Goal: Task Accomplishment & Management: Use online tool/utility

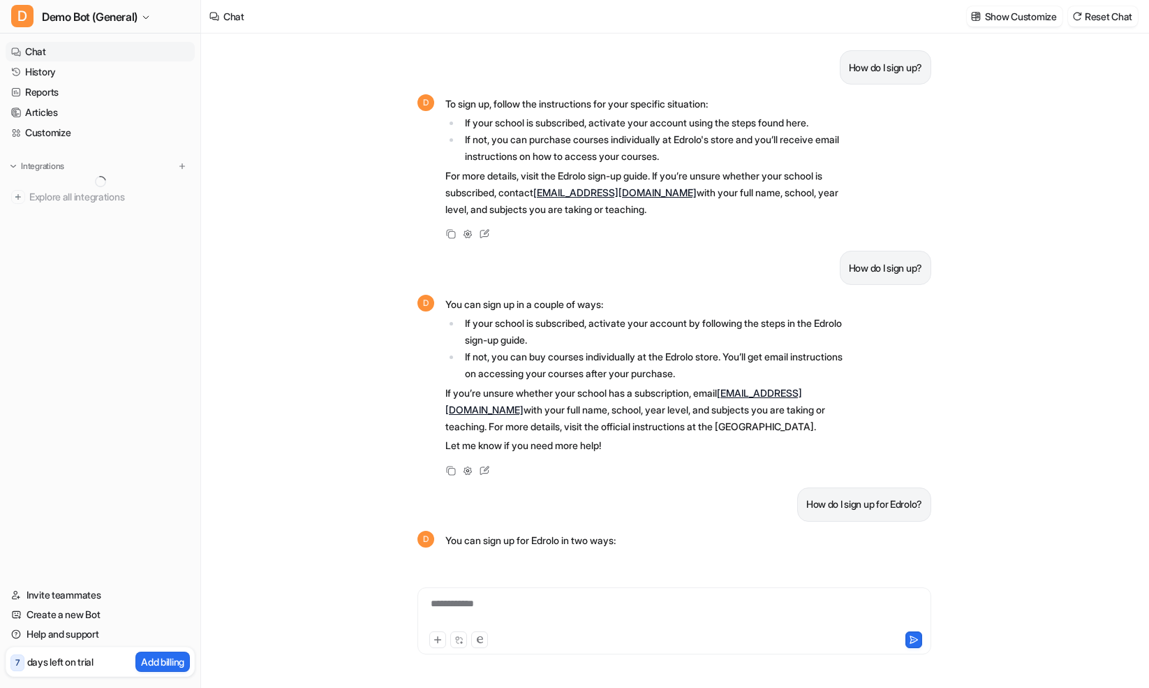
scroll to position [196, 0]
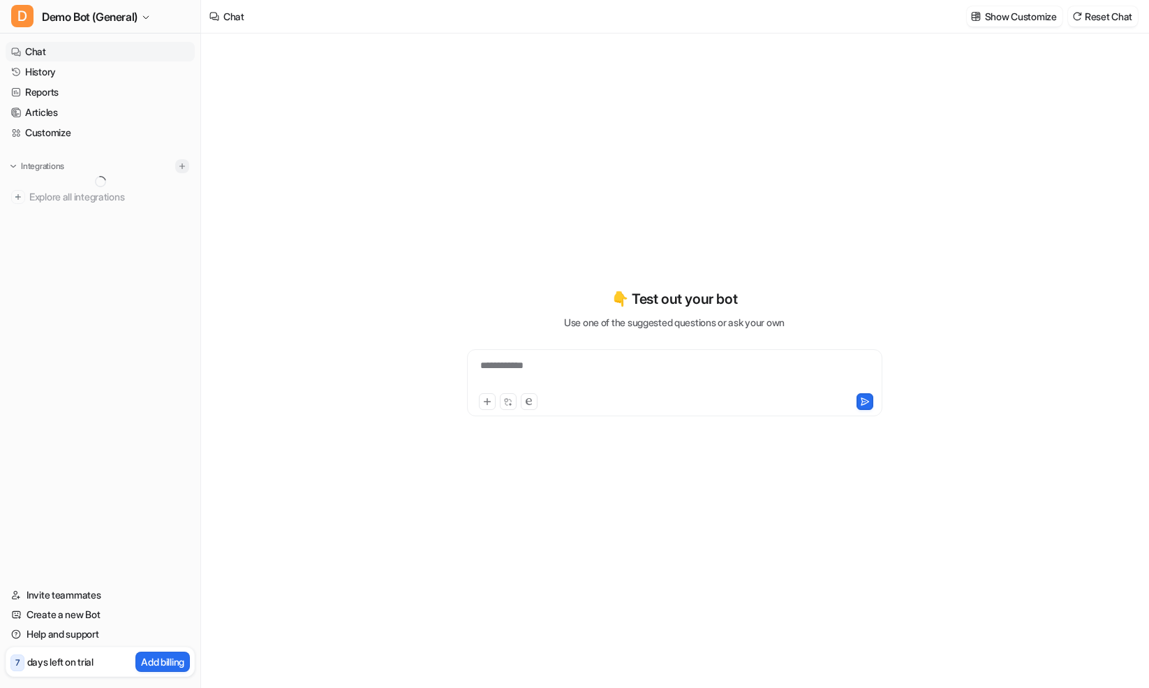
click at [186, 168] on img at bounding box center [182, 166] width 10 height 10
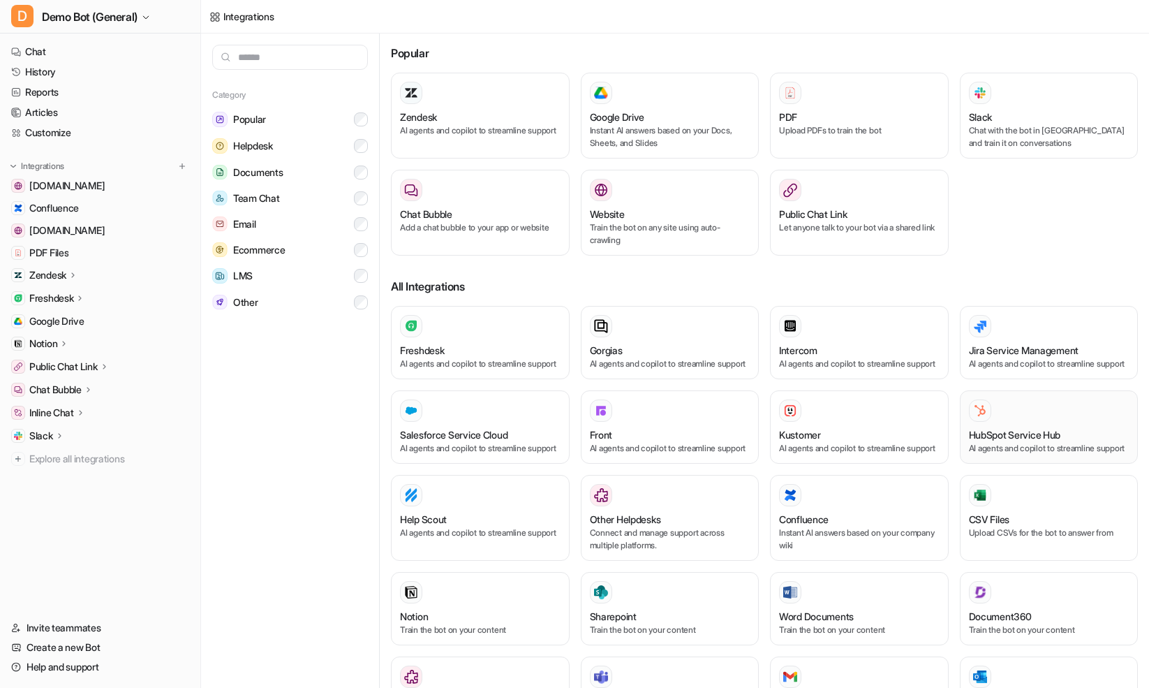
click at [1036, 442] on h3 "HubSpot Service Hub" at bounding box center [1015, 434] width 92 height 15
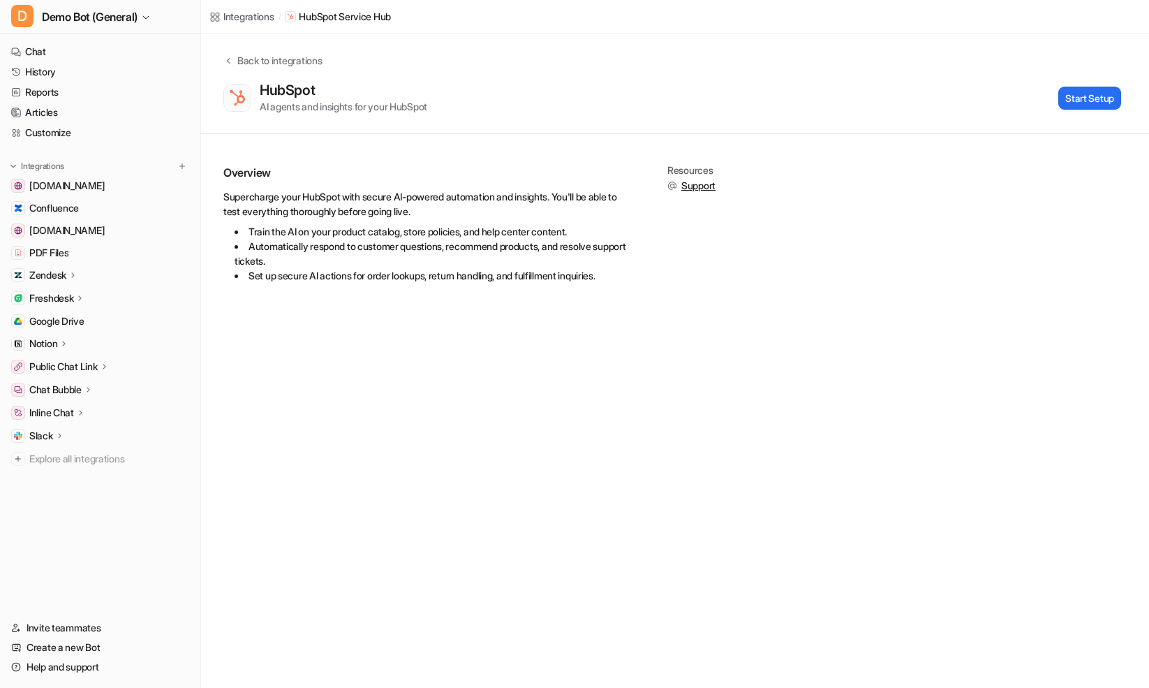
click at [1017, 173] on div "Overview Supercharge your HubSpot with secure AI-powered automation and insight…" at bounding box center [675, 231] width 904 height 132
click at [733, 660] on div "Integrations / HubSpot Service Hub Back to integrations HubSpot AI agents and i…" at bounding box center [574, 344] width 1149 height 688
click at [1071, 95] on button "Start Setup" at bounding box center [1090, 98] width 63 height 23
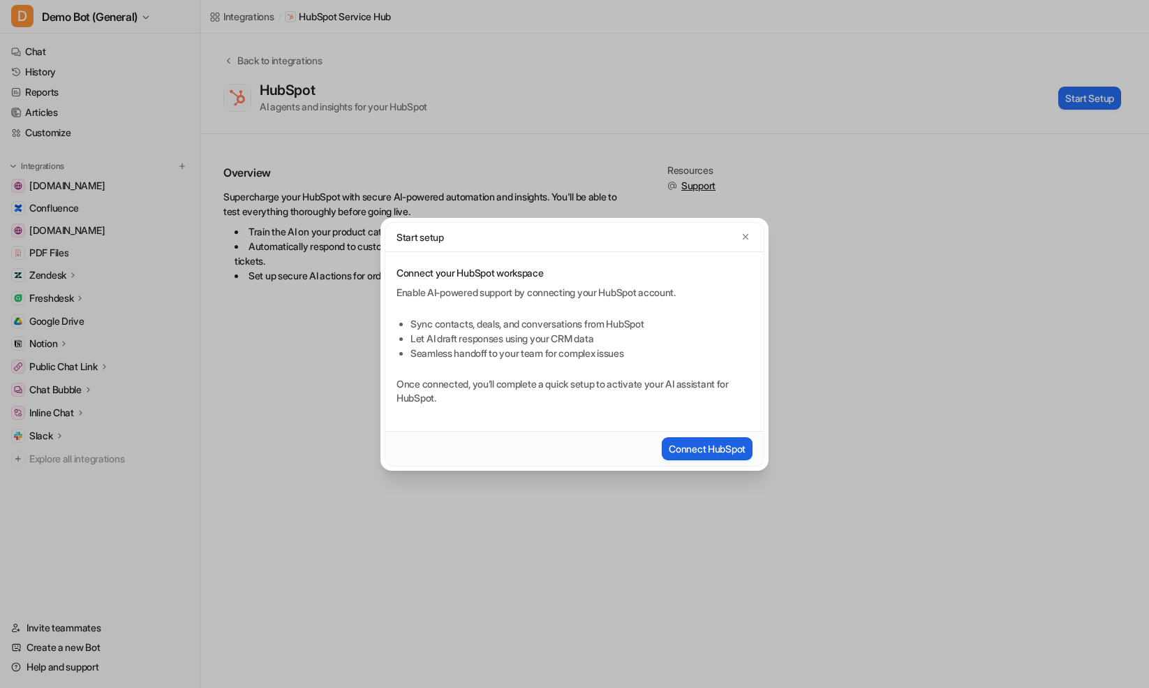
click at [737, 456] on button "Connect HubSpot" at bounding box center [707, 448] width 91 height 23
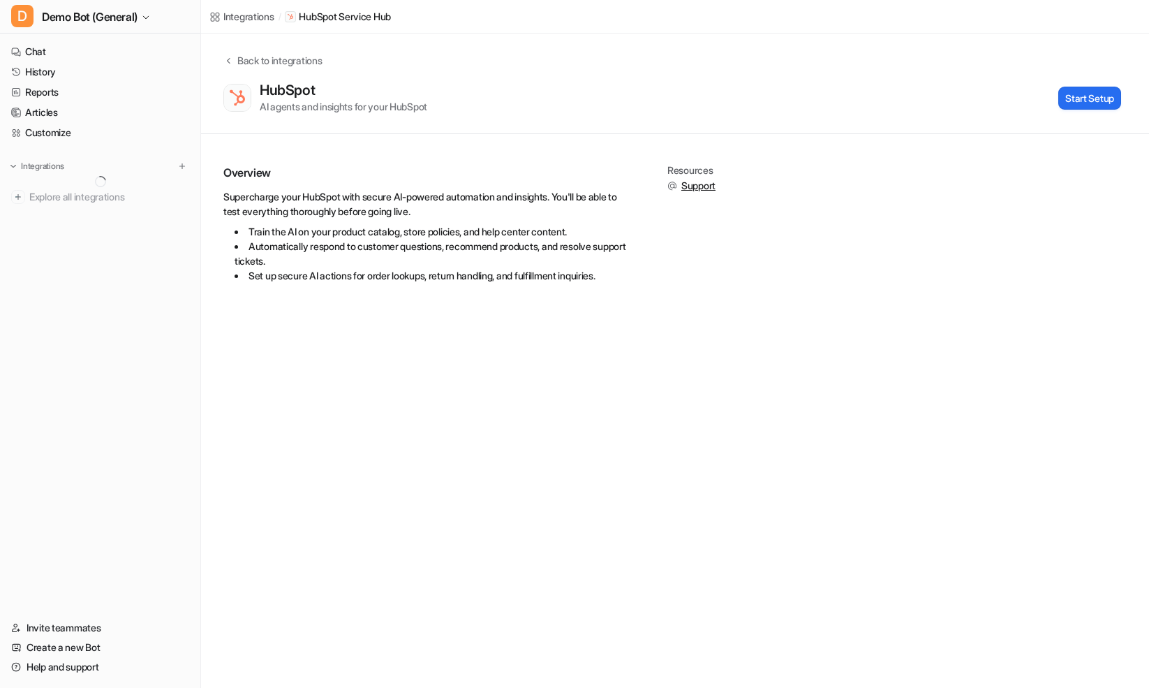
click at [645, 415] on div "Integrations / HubSpot Service Hub Back to integrations HubSpot AI agents and i…" at bounding box center [574, 344] width 1149 height 688
click at [228, 47] on div "Back to integrations HubSpot AI agents and insights for your HubSpot Start Setup" at bounding box center [675, 84] width 948 height 101
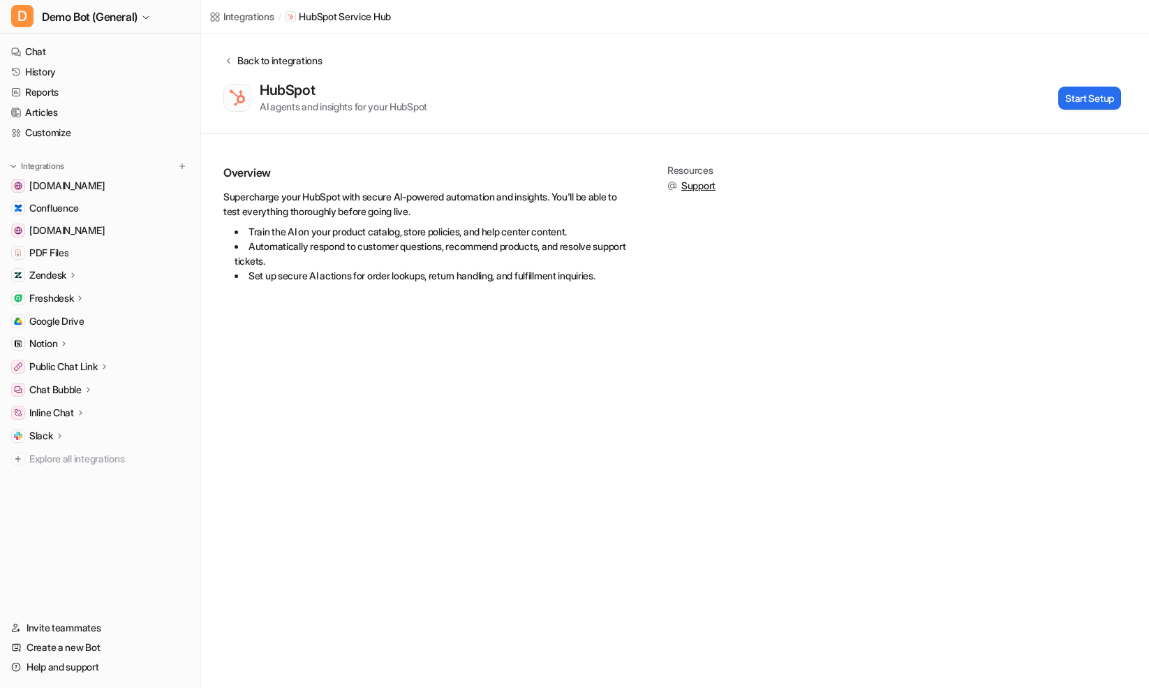
click at [250, 54] on div "Back to integrations" at bounding box center [277, 60] width 89 height 15
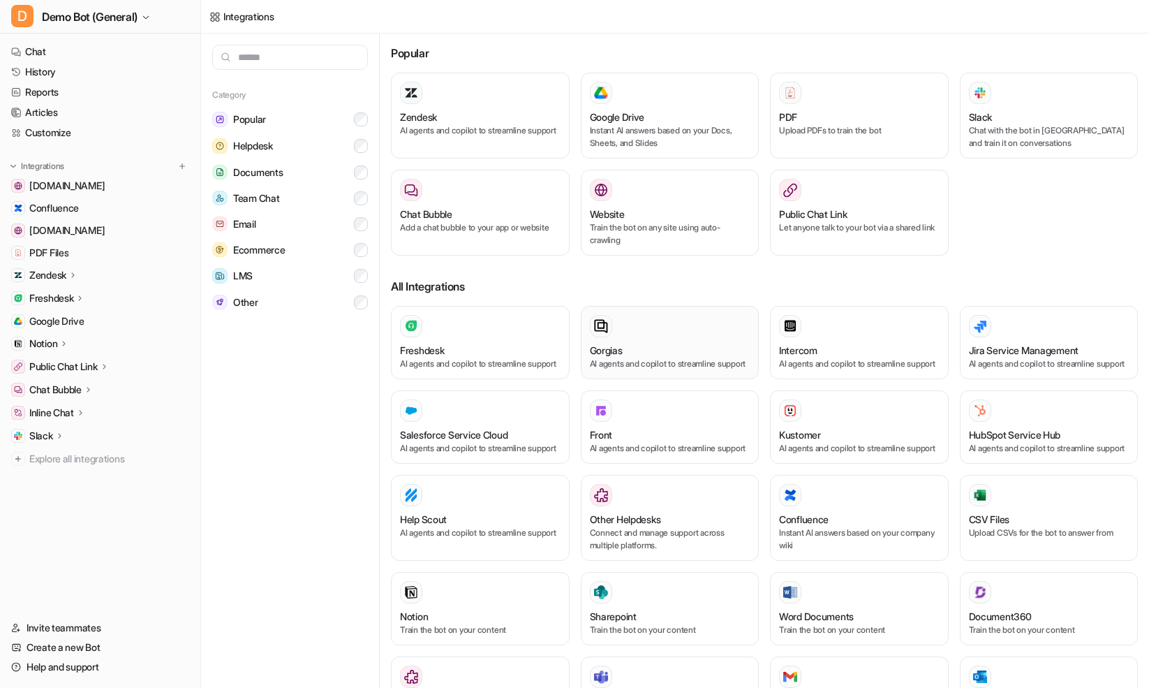
click at [672, 340] on div "Gorgias AI agents and copilot to streamline support" at bounding box center [670, 342] width 161 height 55
click at [117, 20] on span "Demo Bot (General)" at bounding box center [90, 17] width 96 height 20
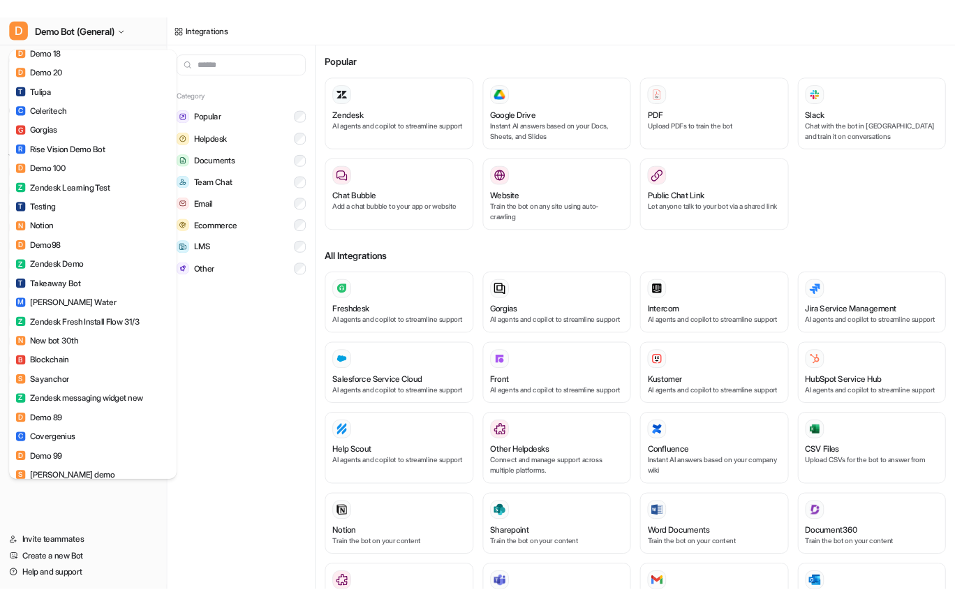
scroll to position [1327, 0]
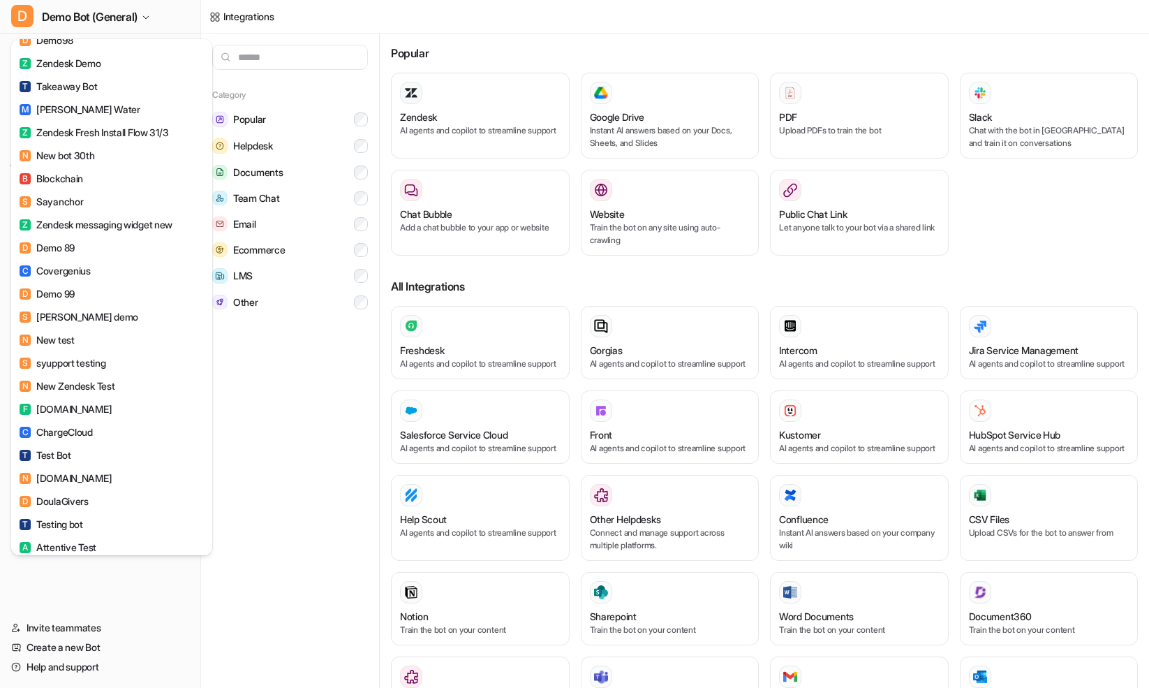
click at [279, 437] on div "D Demo Bot (General) C Chatbot D Demo Bot (Jira) D Demo Bot (Freshdesk) D Demo …" at bounding box center [574, 344] width 1149 height 688
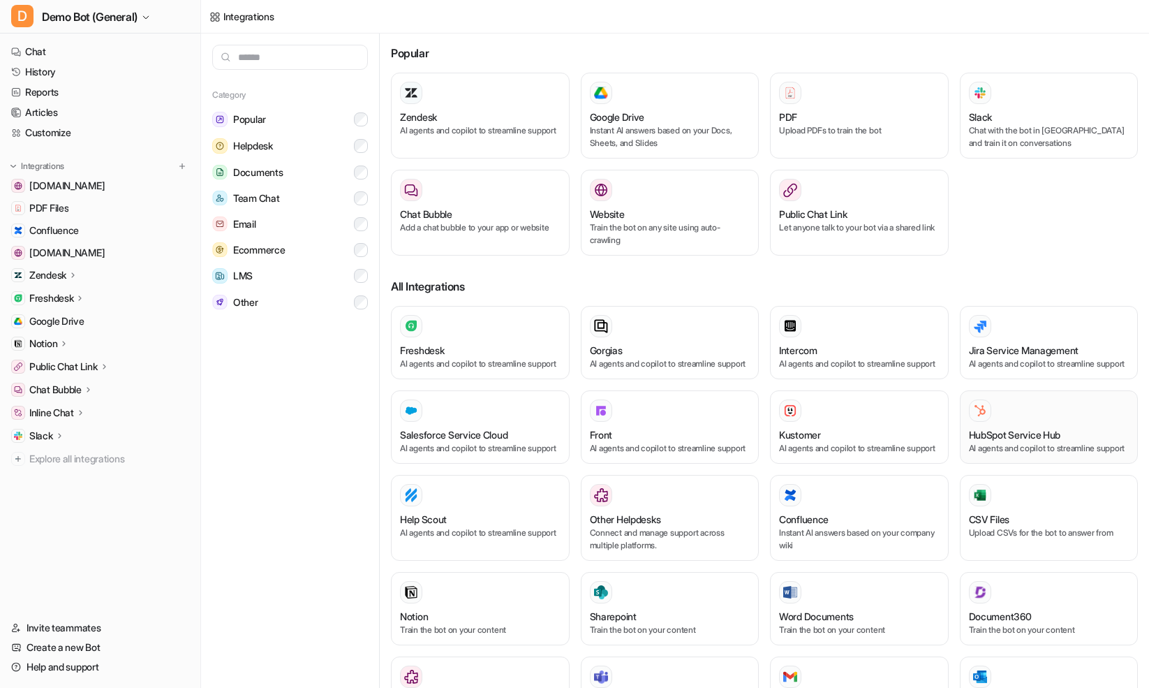
click at [969, 455] on p "AI agents and copilot to streamline support" at bounding box center [1049, 448] width 161 height 13
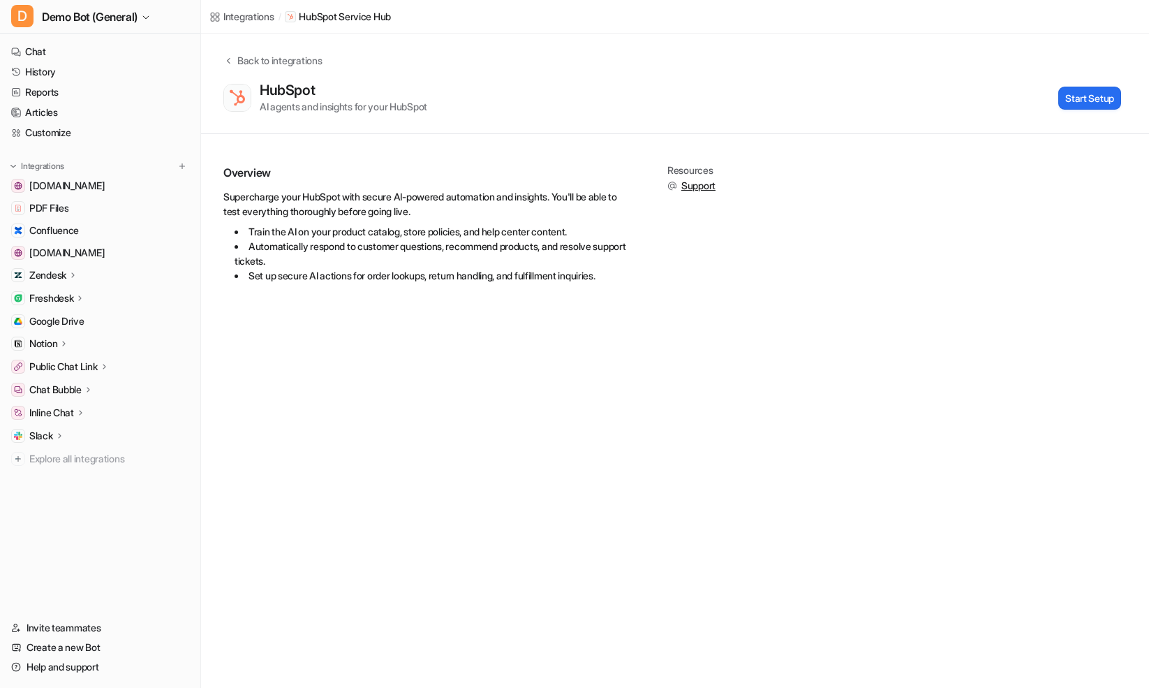
click at [862, 464] on div "Integrations / HubSpot Service Hub Back to integrations HubSpot AI agents and i…" at bounding box center [574, 344] width 1149 height 688
click at [232, 64] on icon at bounding box center [228, 60] width 10 height 10
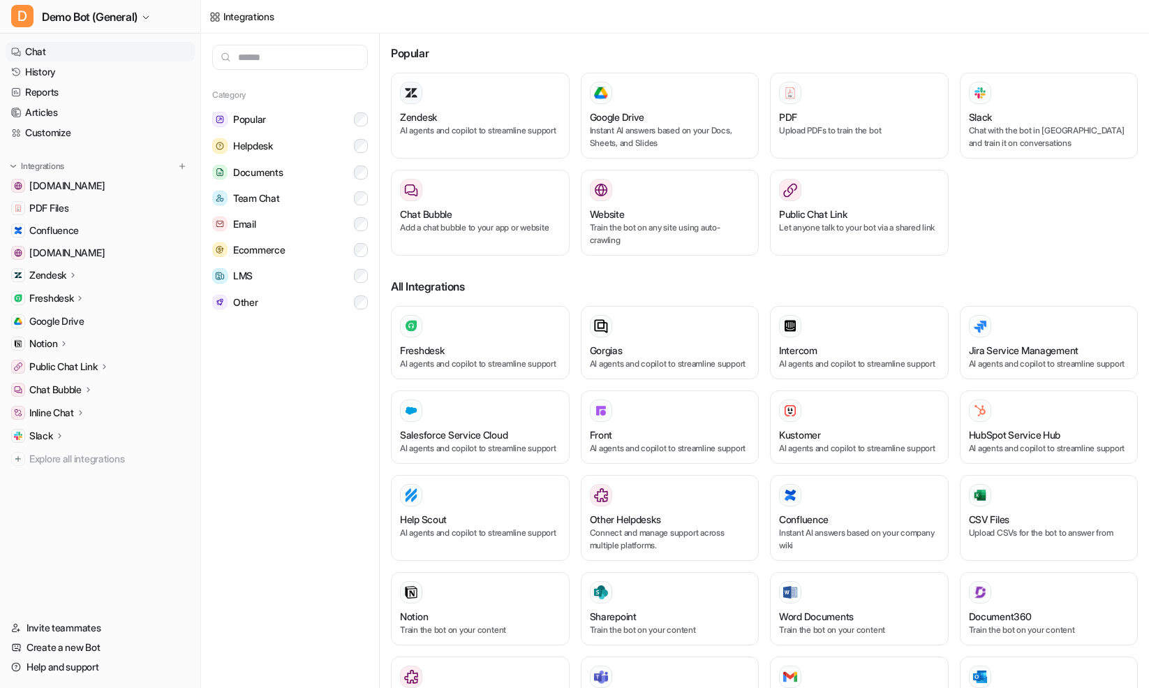
click at [116, 43] on link "Chat" at bounding box center [100, 52] width 189 height 20
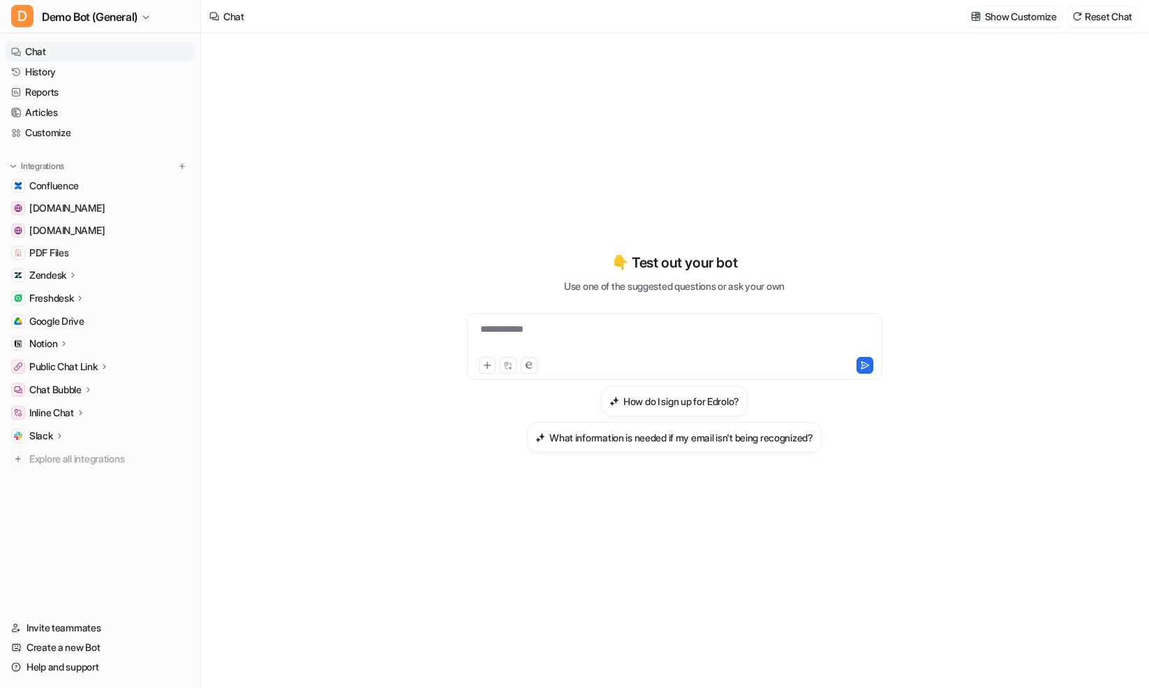
click at [707, 631] on div "**********" at bounding box center [675, 361] width 514 height 654
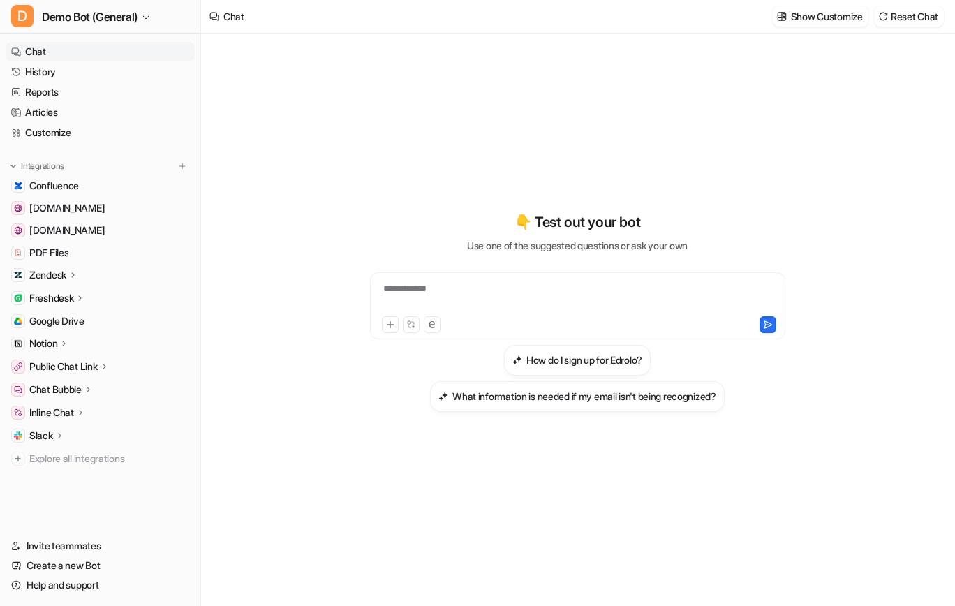
click at [454, 527] on div "**********" at bounding box center [578, 320] width 514 height 573
click at [295, 223] on div "**********" at bounding box center [577, 320] width 753 height 573
click at [485, 510] on div "**********" at bounding box center [578, 311] width 514 height 425
click at [263, 153] on div "**********" at bounding box center [577, 320] width 753 height 573
click at [62, 138] on link "Customize" at bounding box center [100, 133] width 189 height 20
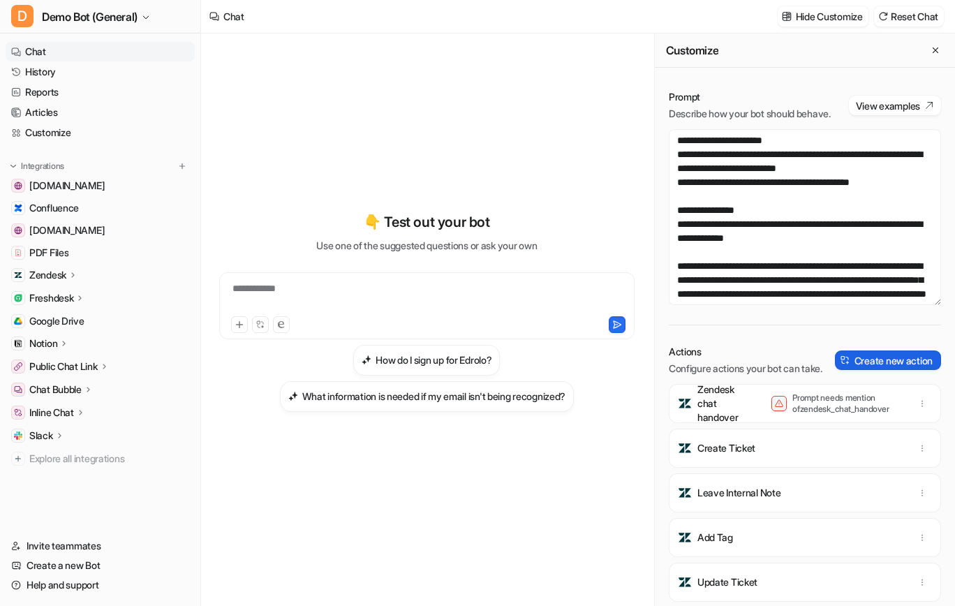
click at [918, 370] on button "Create new action" at bounding box center [888, 361] width 106 height 20
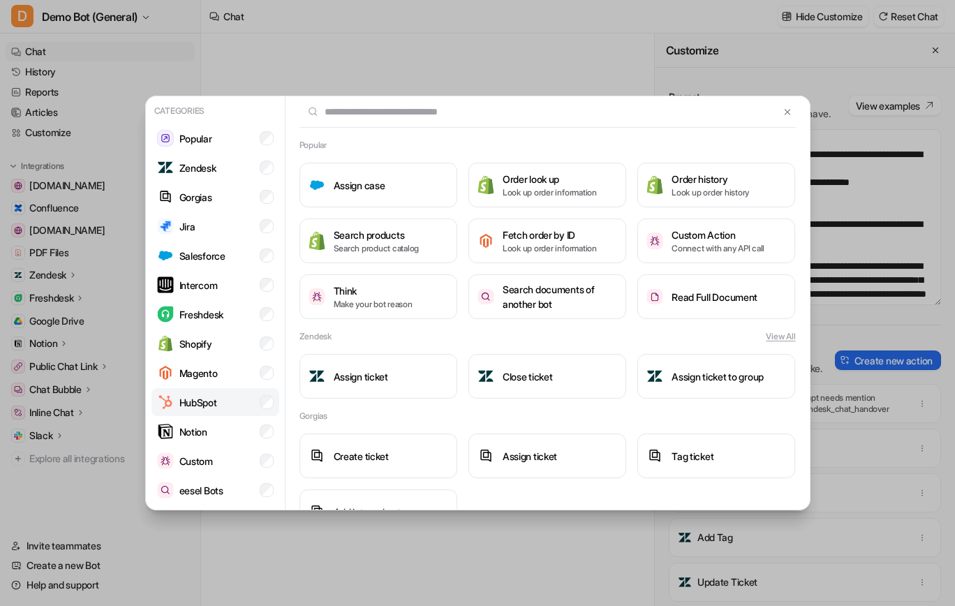
click at [237, 398] on li "HubSpot" at bounding box center [216, 402] width 128 height 28
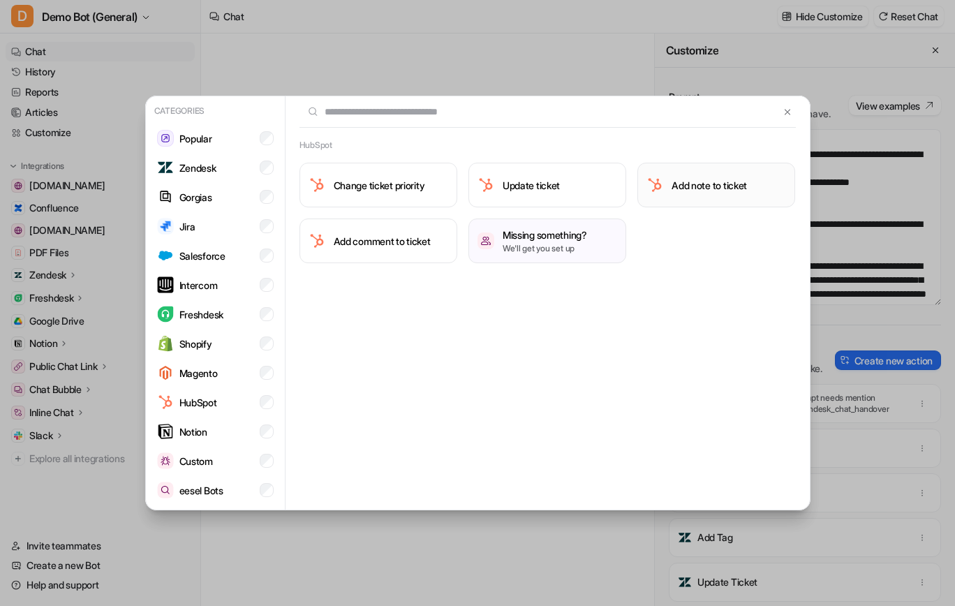
click at [723, 196] on button "Add note to ticket" at bounding box center [717, 185] width 158 height 45
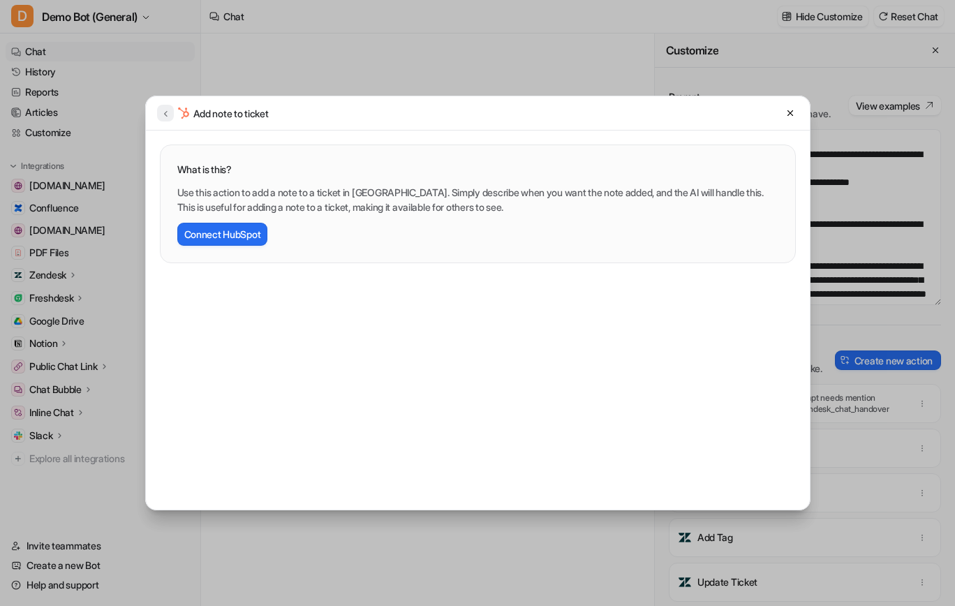
click at [168, 117] on icon at bounding box center [166, 113] width 10 height 10
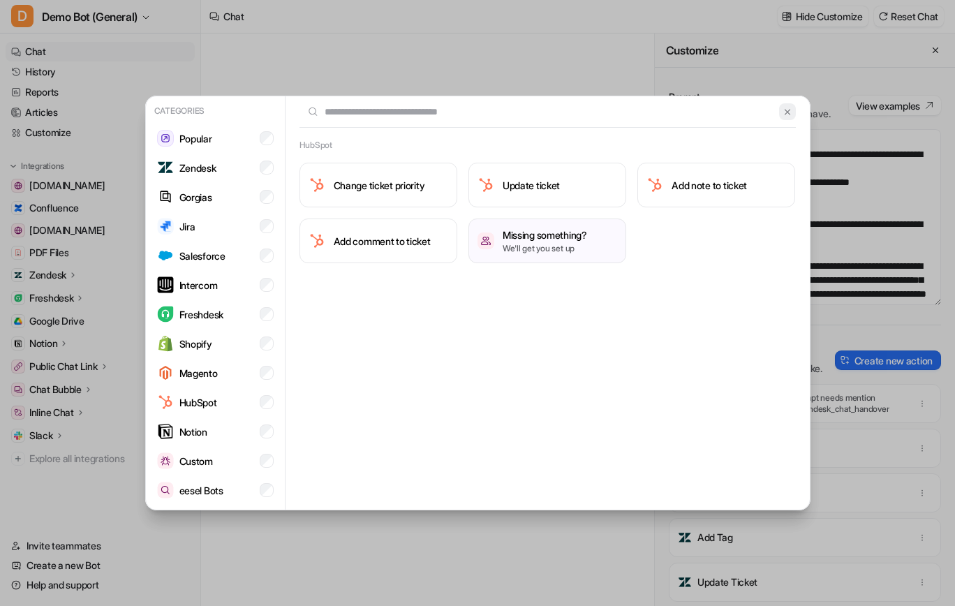
click at [790, 107] on img at bounding box center [788, 112] width 10 height 10
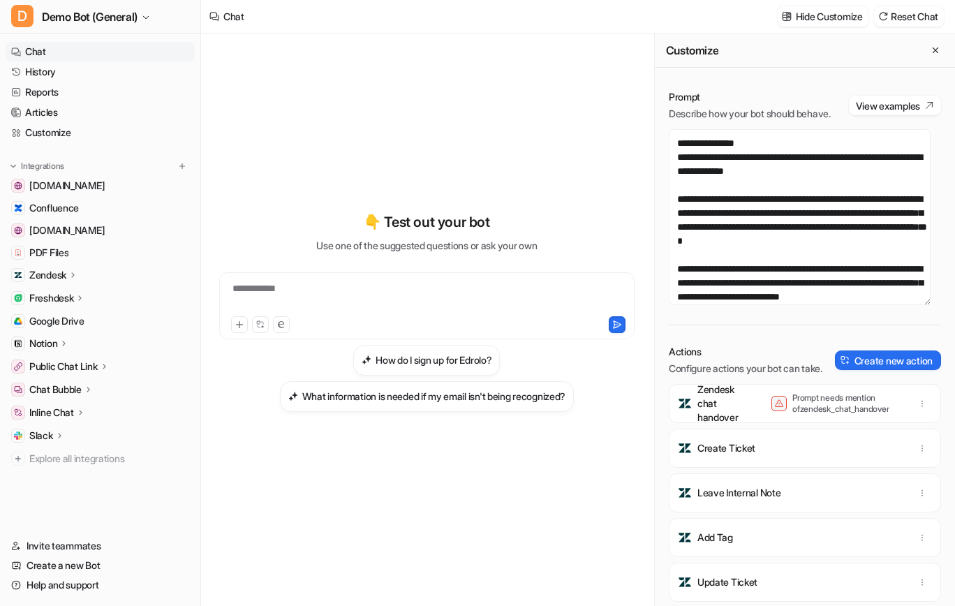
scroll to position [70, 0]
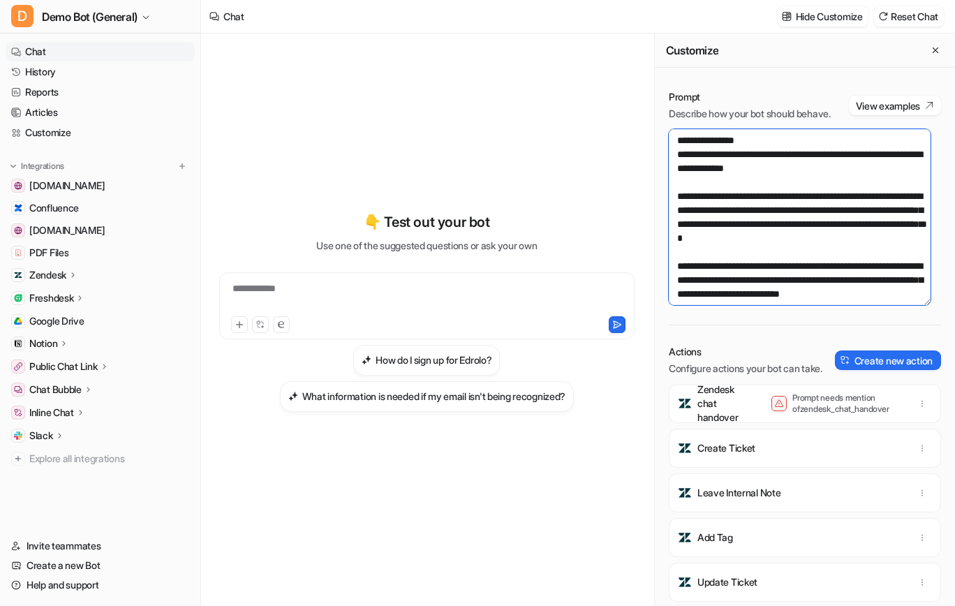
drag, startPoint x: 732, startPoint y: 266, endPoint x: 676, endPoint y: 208, distance: 80.5
click at [676, 208] on textarea "**********" at bounding box center [800, 217] width 262 height 176
click at [753, 267] on textarea "**********" at bounding box center [800, 217] width 262 height 176
drag, startPoint x: 771, startPoint y: 272, endPoint x: 675, endPoint y: 253, distance: 97.5
click at [675, 253] on textarea "**********" at bounding box center [800, 217] width 262 height 176
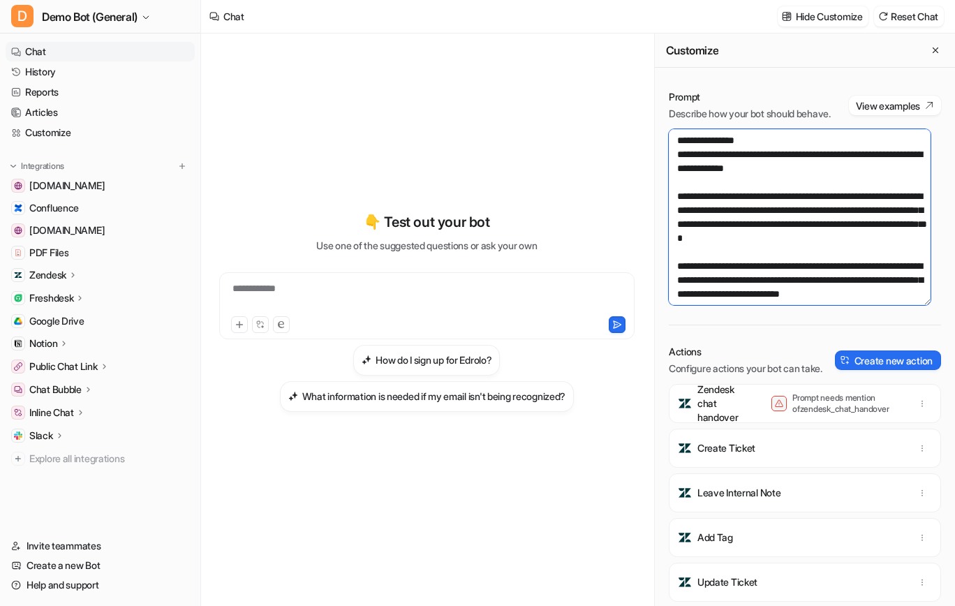
click at [735, 268] on textarea "**********" at bounding box center [800, 217] width 262 height 176
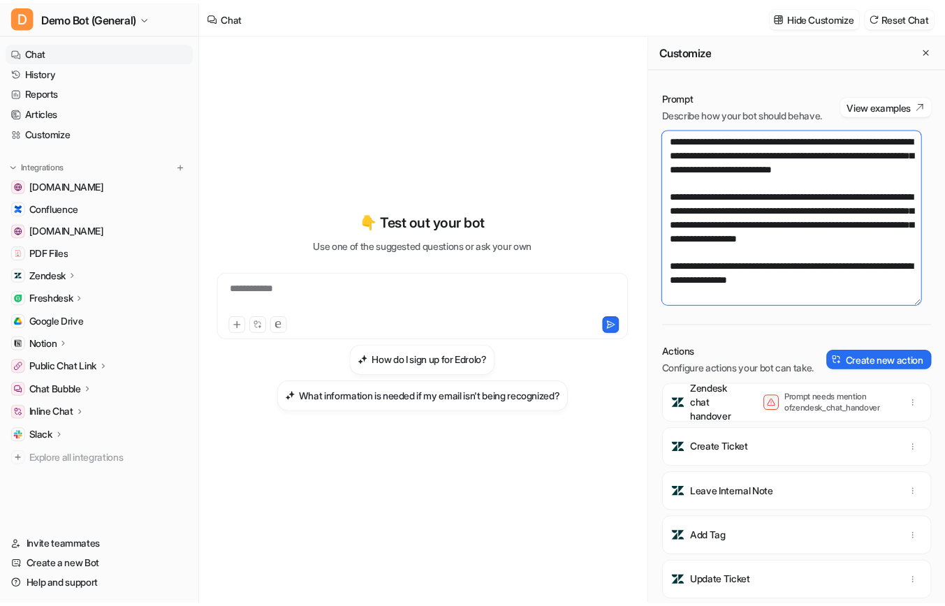
scroll to position [209, 0]
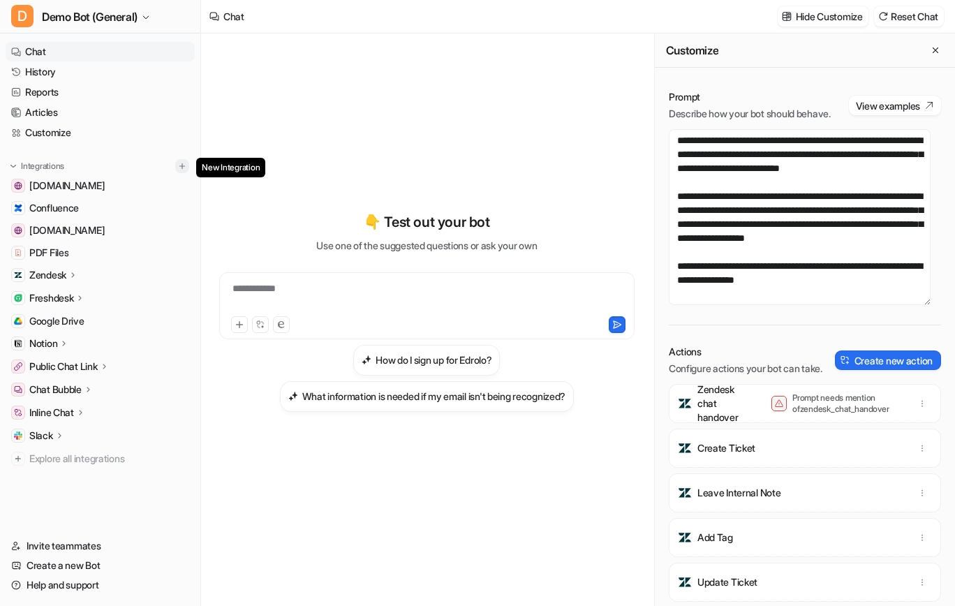
click at [179, 169] on img at bounding box center [182, 166] width 10 height 10
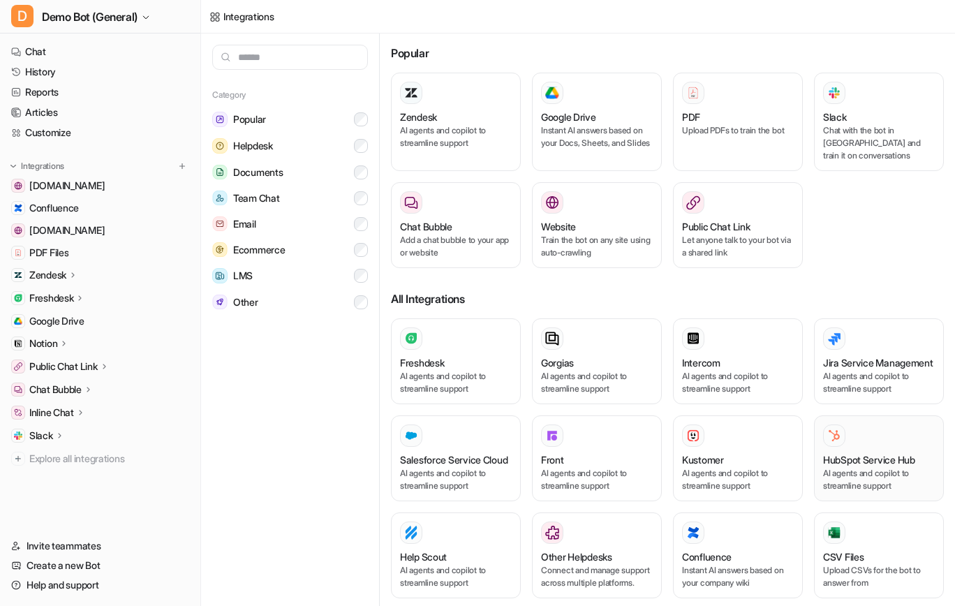
click at [839, 490] on p "AI agents and copilot to streamline support" at bounding box center [879, 479] width 112 height 25
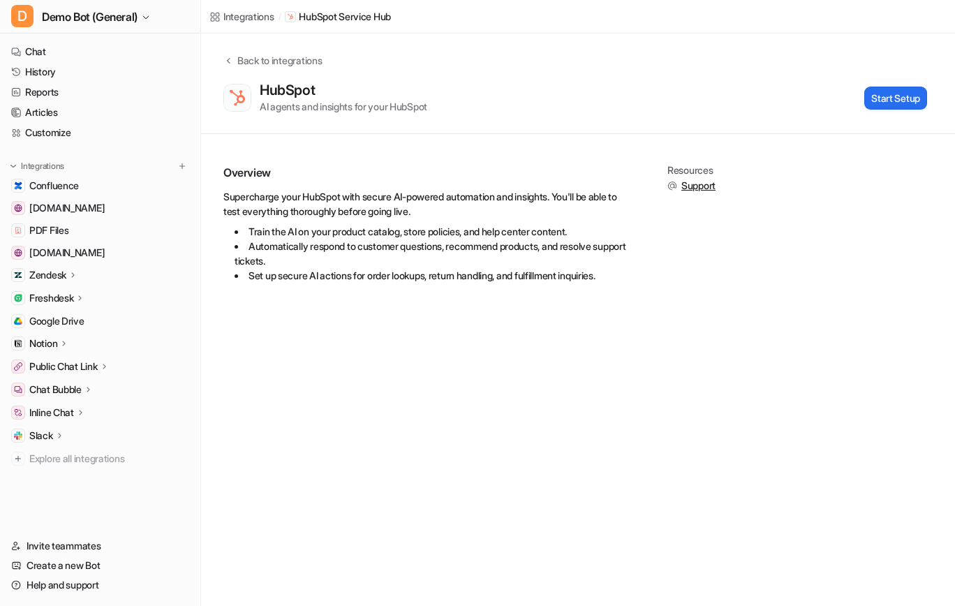
click at [487, 521] on div "Integrations / HubSpot Service Hub Back to integrations HubSpot AI agents and i…" at bounding box center [477, 303] width 955 height 606
click at [84, 281] on div "Zendesk" at bounding box center [100, 275] width 189 height 20
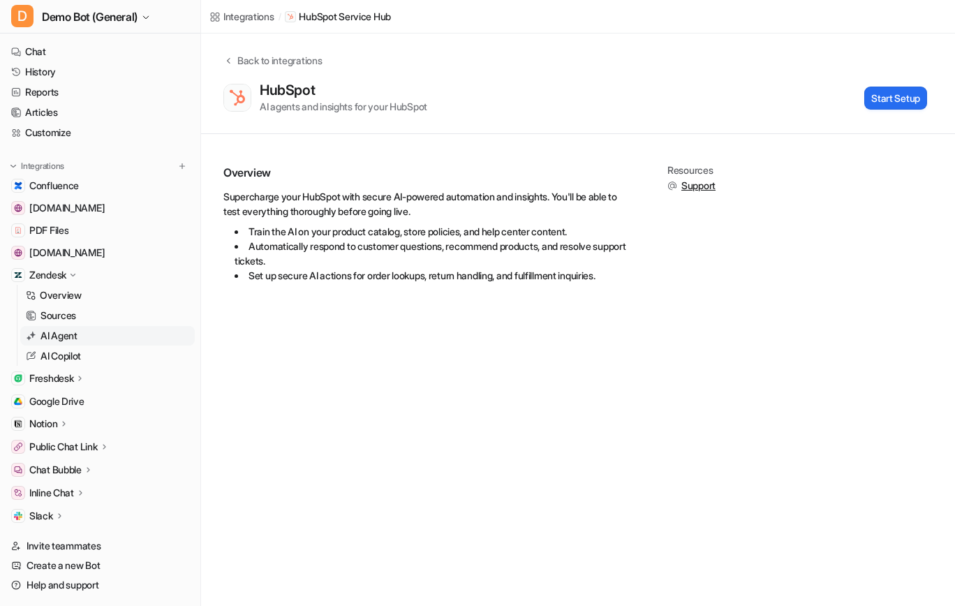
click at [103, 334] on link "AI Agent" at bounding box center [107, 336] width 175 height 20
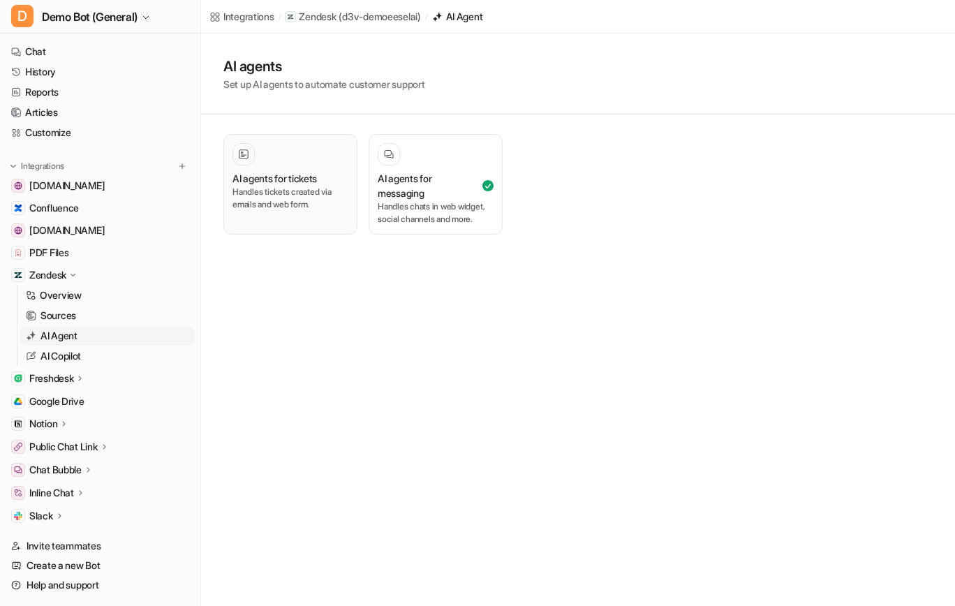
click at [324, 199] on p "Handles tickets created via emails and web form." at bounding box center [291, 198] width 116 height 25
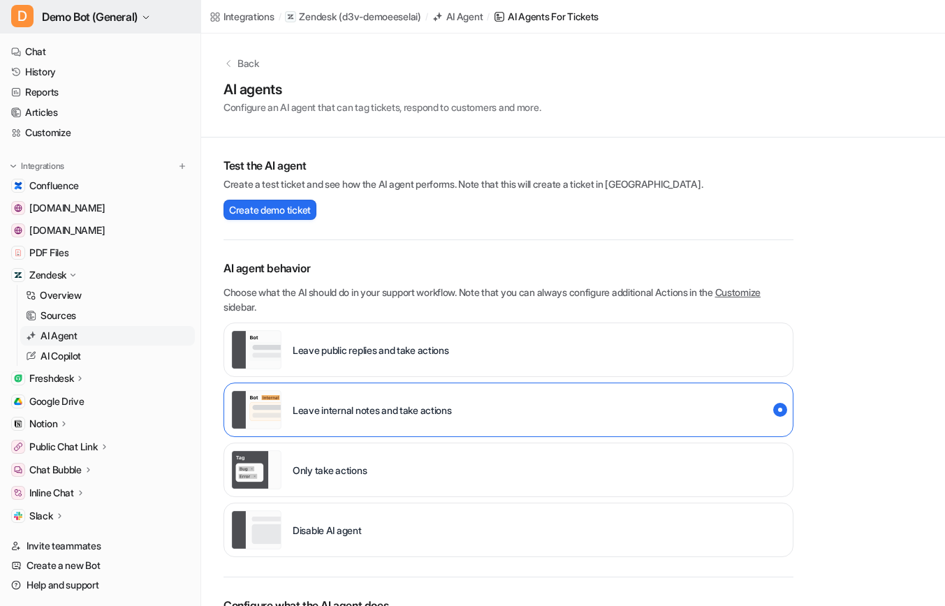
click at [143, 20] on button "D Demo Bot (General)" at bounding box center [100, 17] width 200 height 34
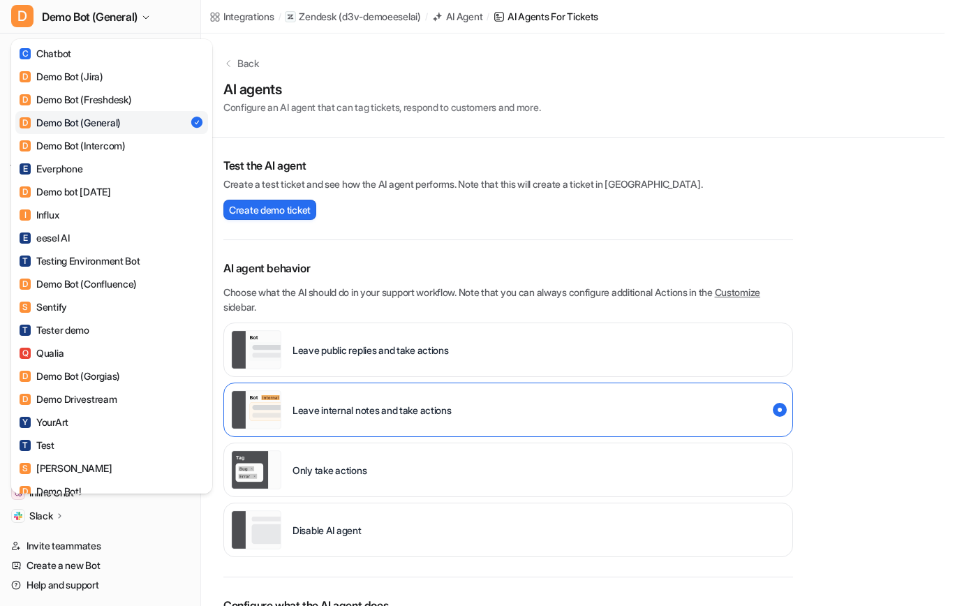
click at [390, 243] on div "D Demo Bot (General) C Chatbot D Demo Bot (Jira) D Demo Bot (Freshdesk) D Demo …" at bounding box center [472, 303] width 945 height 606
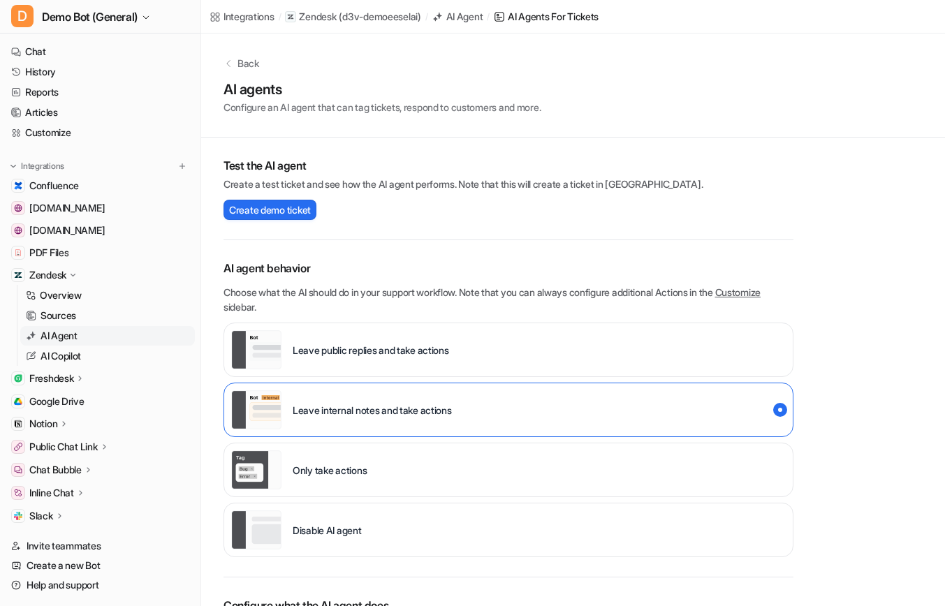
click at [71, 273] on icon at bounding box center [73, 275] width 10 height 10
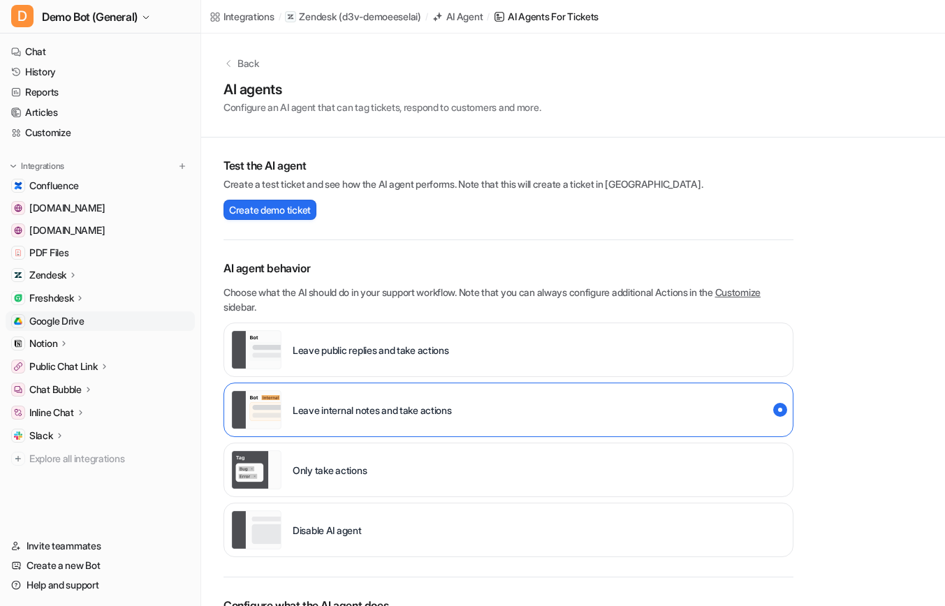
click at [50, 318] on span "Google Drive" at bounding box center [56, 321] width 55 height 14
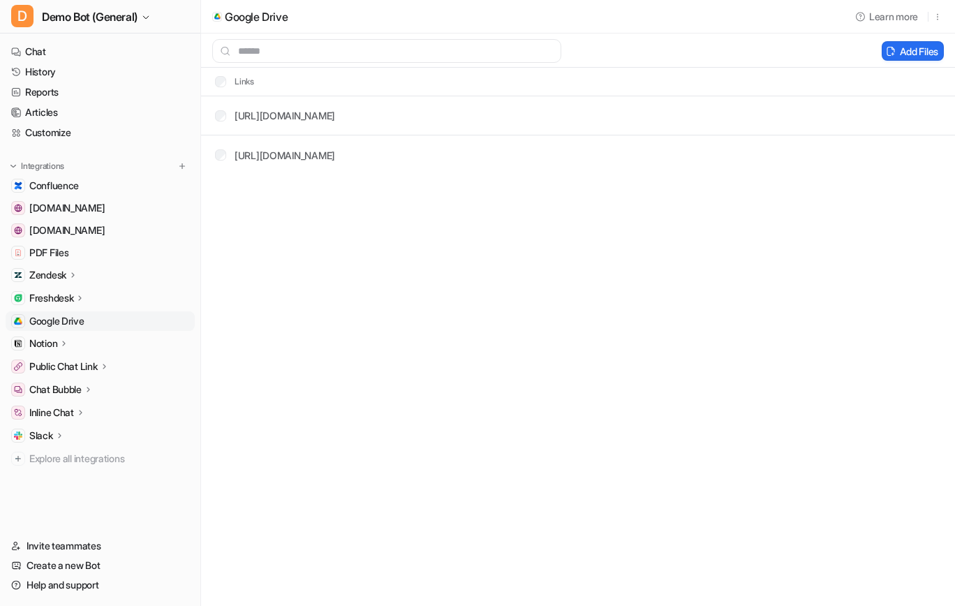
drag, startPoint x: 438, startPoint y: 520, endPoint x: 430, endPoint y: 536, distance: 17.8
click at [438, 521] on div "Google Drive Learn more Add Files Links [URL][DOMAIN_NAME] [URL][DOMAIN_NAME]" at bounding box center [477, 303] width 955 height 606
click at [903, 54] on button "Add Files" at bounding box center [913, 51] width 62 height 20
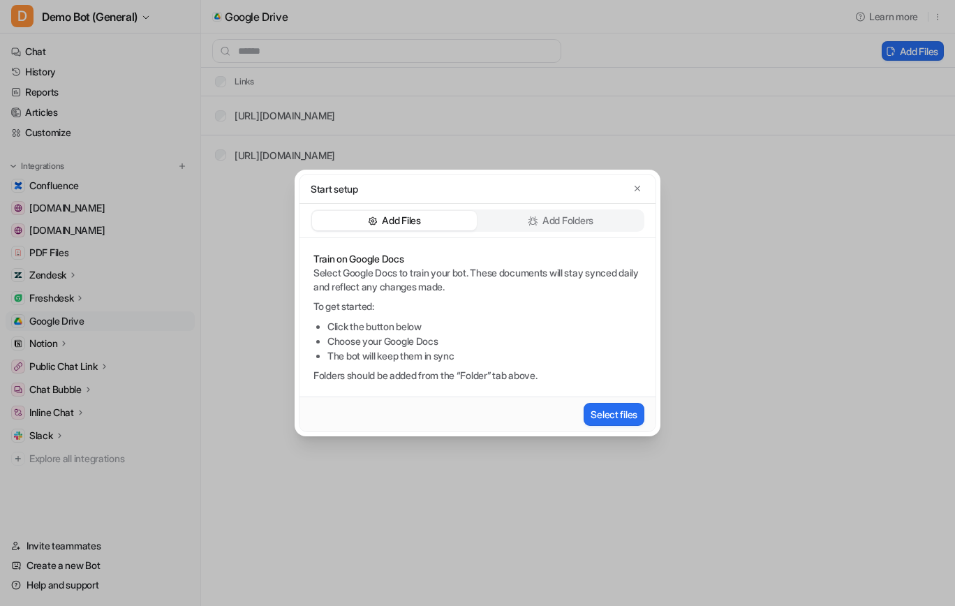
click at [538, 219] on div "Add Folders" at bounding box center [560, 221] width 165 height 20
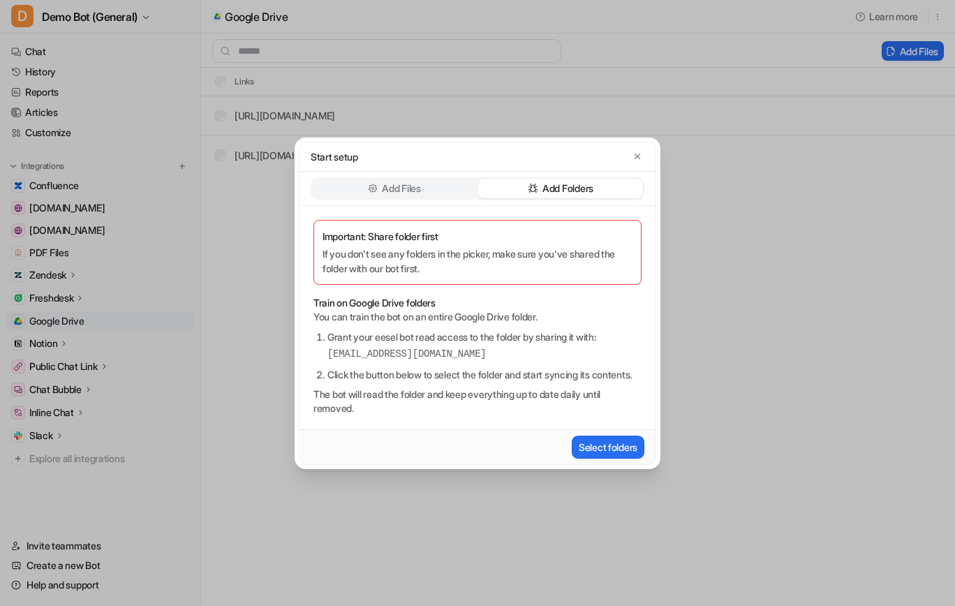
drag, startPoint x: 561, startPoint y: 347, endPoint x: 323, endPoint y: 351, distance: 238.2
click at [323, 351] on ol "Grant your eesel bot read access to the folder by sharing it with: [EMAIL_ADDRE…" at bounding box center [478, 356] width 328 height 52
click at [446, 319] on div "Important: Share folder first If you don't see any folders in the picker, make …" at bounding box center [478, 317] width 356 height 223
click at [429, 183] on div "Add Files" at bounding box center [394, 189] width 165 height 20
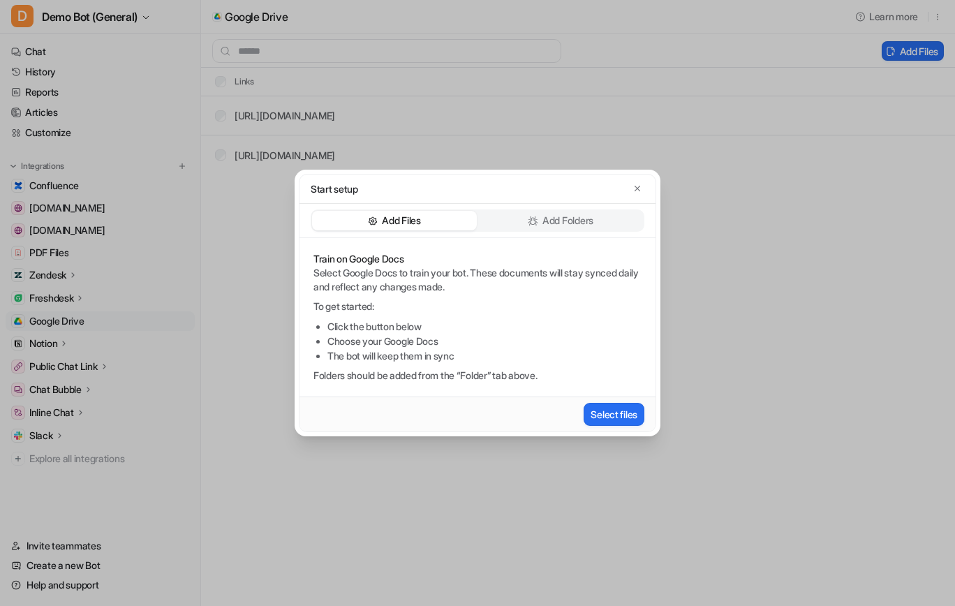
click at [560, 222] on p "Add Folders" at bounding box center [568, 221] width 51 height 14
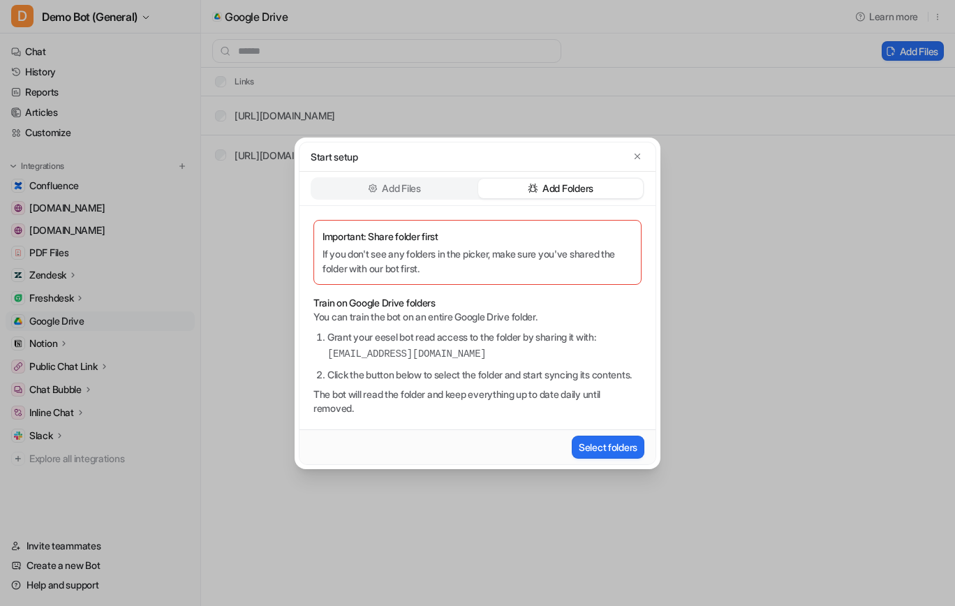
click at [417, 357] on ol "Grant your eesel bot read access to the folder by sharing it with: [EMAIL_ADDRE…" at bounding box center [478, 356] width 328 height 52
click at [633, 152] on icon "button" at bounding box center [638, 157] width 10 height 10
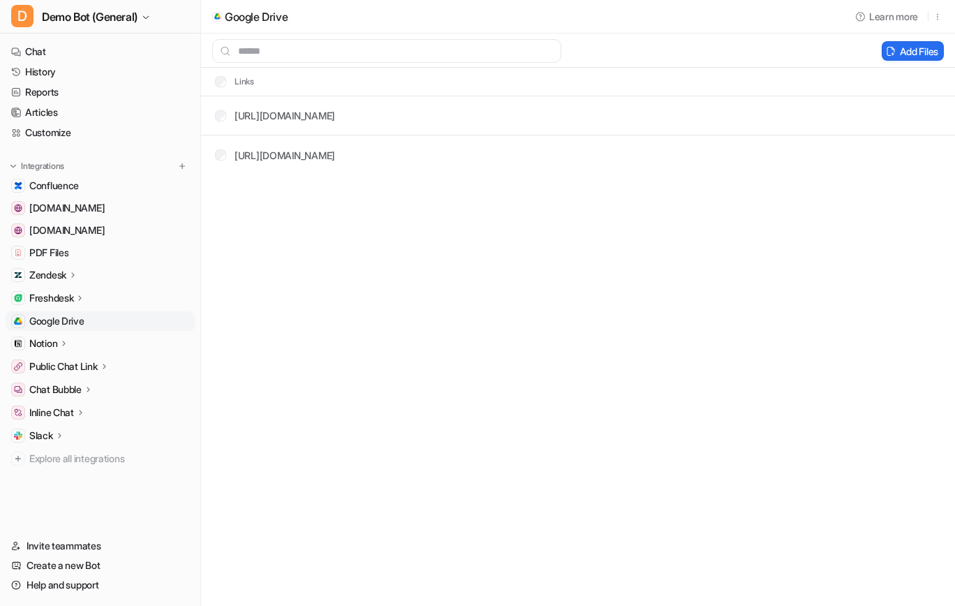
drag, startPoint x: 394, startPoint y: 392, endPoint x: 431, endPoint y: 426, distance: 49.9
click at [383, 399] on div "Google Drive Learn more Add Files Links [URL][DOMAIN_NAME] [URL][DOMAIN_NAME]" at bounding box center [477, 303] width 955 height 606
click at [126, 52] on link "Chat" at bounding box center [100, 52] width 189 height 20
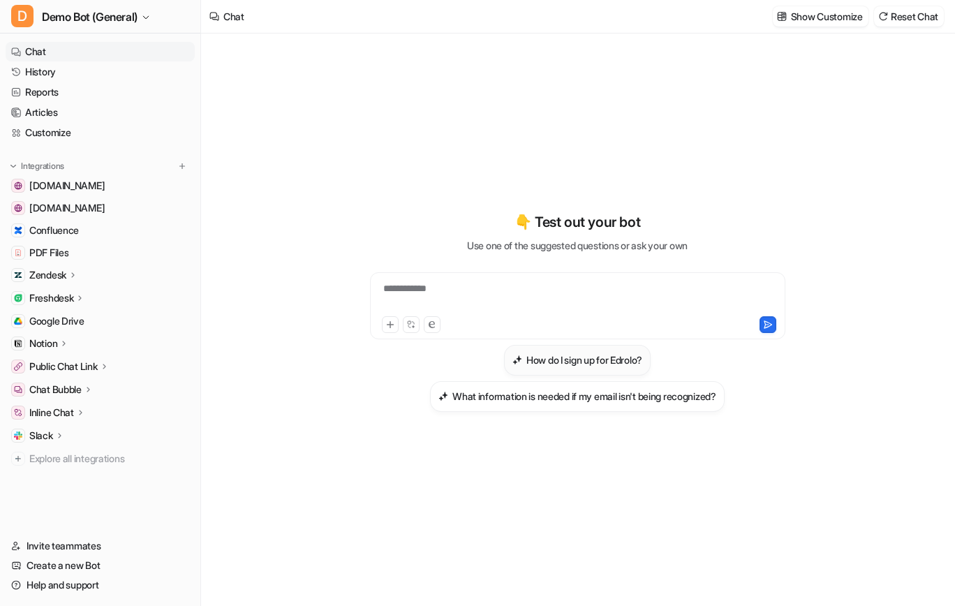
click at [579, 359] on h3 "How do I sign up for Edrolo?" at bounding box center [585, 360] width 116 height 15
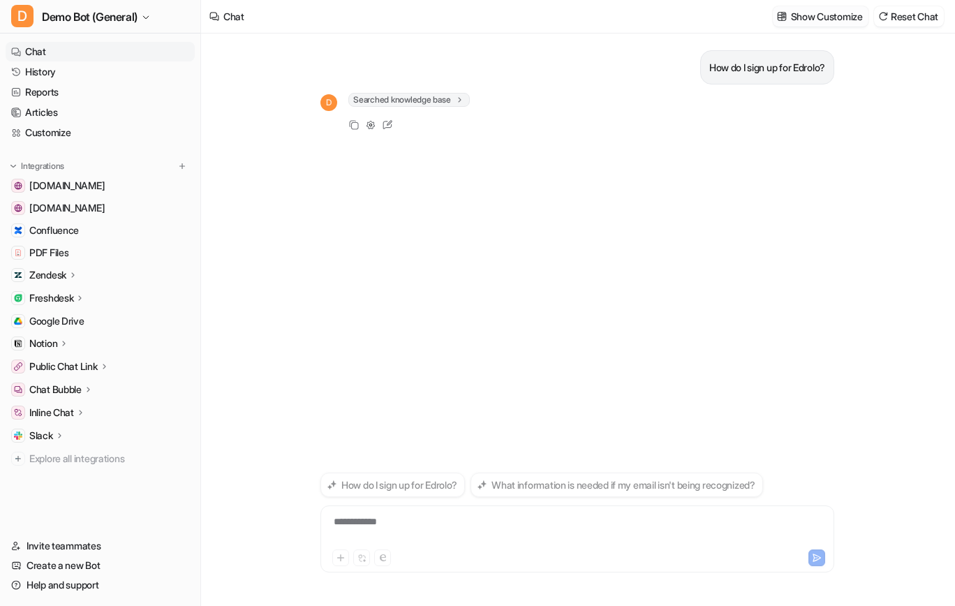
click at [791, 10] on p "Show Customize" at bounding box center [827, 16] width 72 height 15
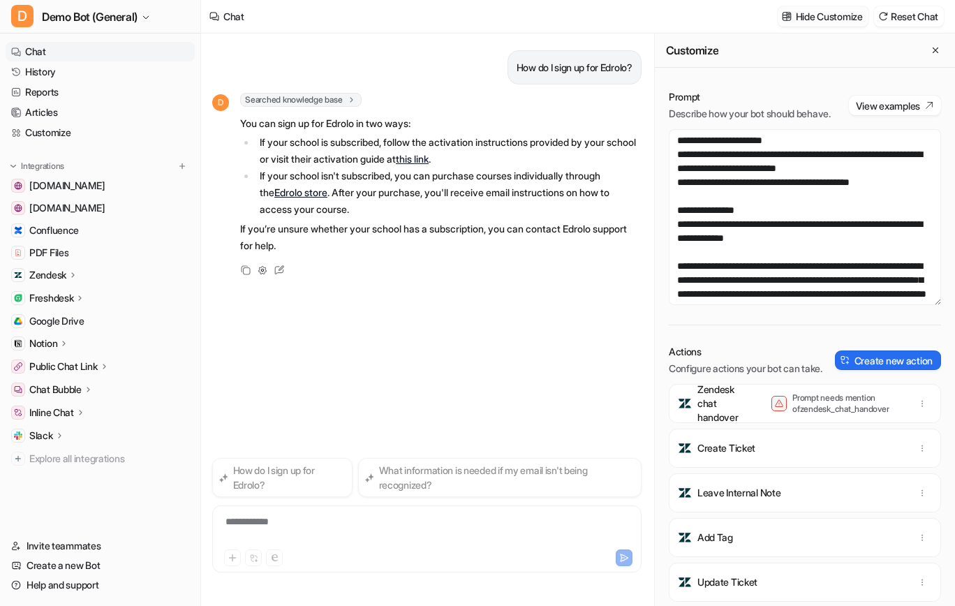
click at [796, 12] on p "Hide Customize" at bounding box center [829, 16] width 67 height 15
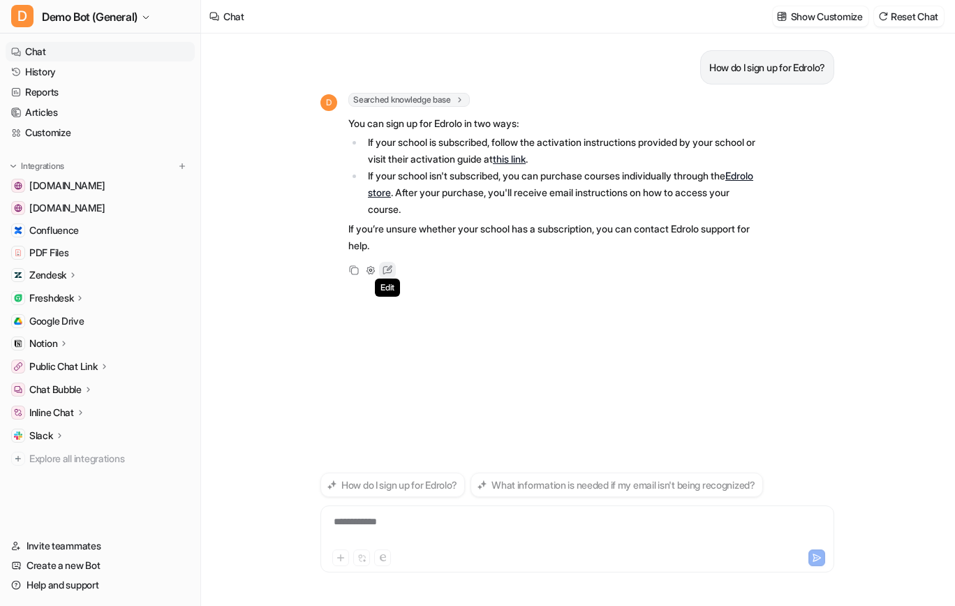
click at [389, 274] on icon at bounding box center [387, 270] width 18 height 18
click at [74, 112] on link "Articles" at bounding box center [100, 113] width 189 height 20
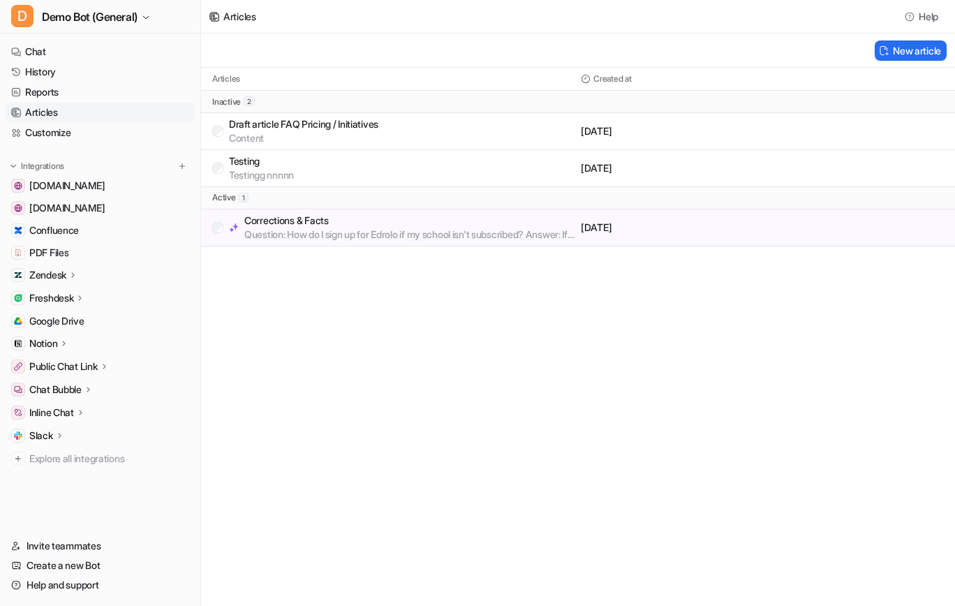
click at [375, 235] on p "Question: How do I sign up for Edrolo if my school isn't subscribed? Answer: If…" at bounding box center [409, 235] width 331 height 14
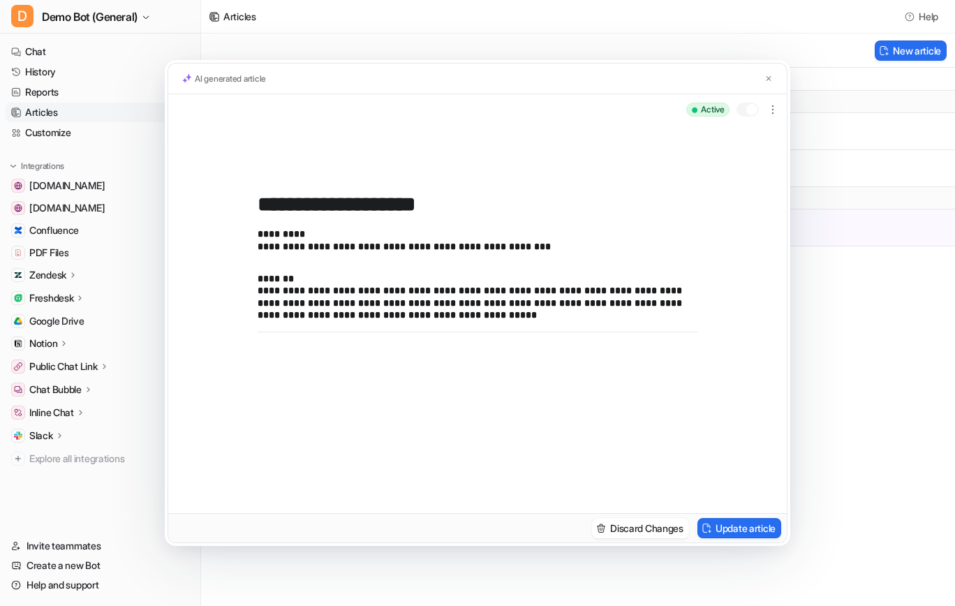
click at [851, 374] on div "**********" at bounding box center [477, 303] width 955 height 606
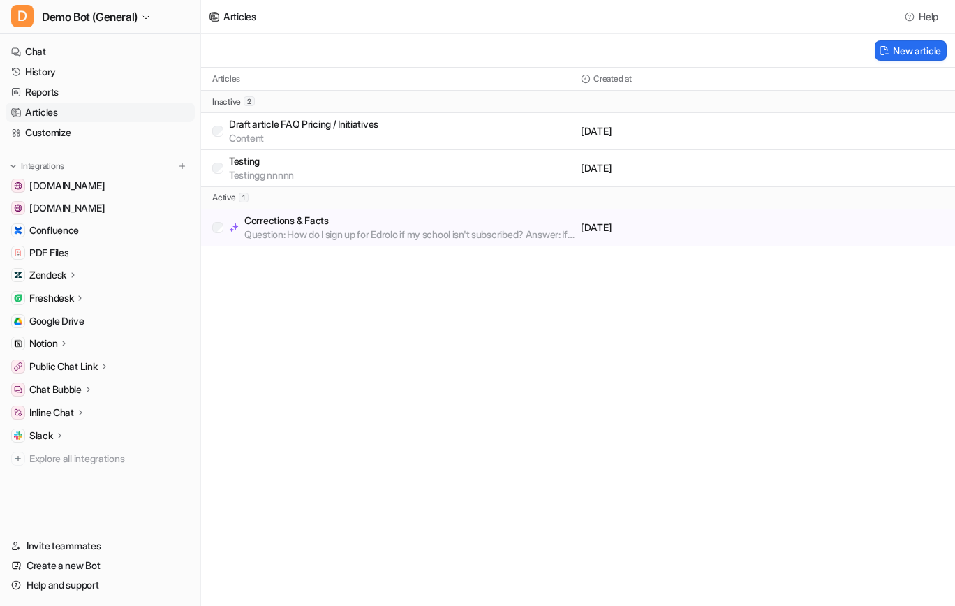
click at [360, 328] on div "Articles Help New article Articles Created at inactive 2 Draft article FAQ Pric…" at bounding box center [477, 303] width 955 height 606
click at [85, 71] on link "History" at bounding box center [100, 72] width 189 height 20
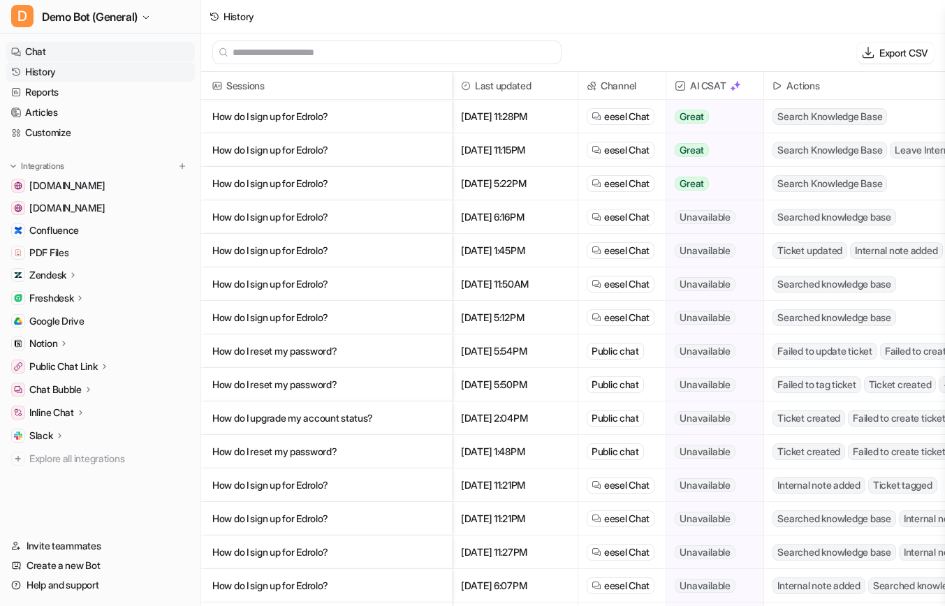
click at [112, 52] on link "Chat" at bounding box center [100, 52] width 189 height 20
